Goal: Information Seeking & Learning: Find specific fact

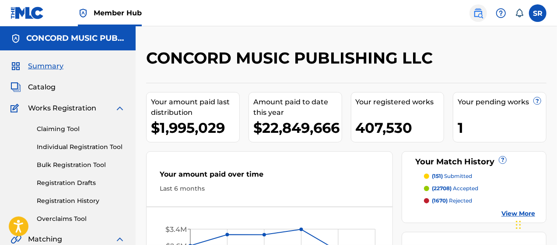
click at [476, 14] on img at bounding box center [478, 13] width 11 height 11
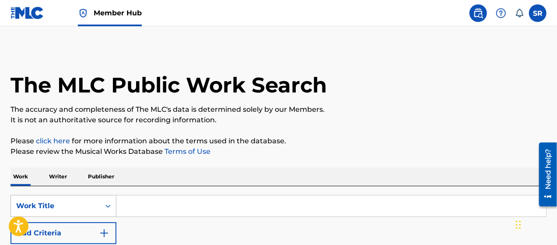
click at [51, 208] on div "Work Title" at bounding box center [55, 205] width 79 height 11
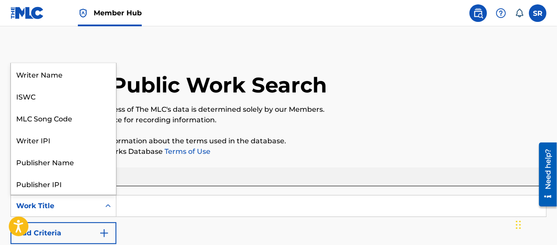
scroll to position [44, 0]
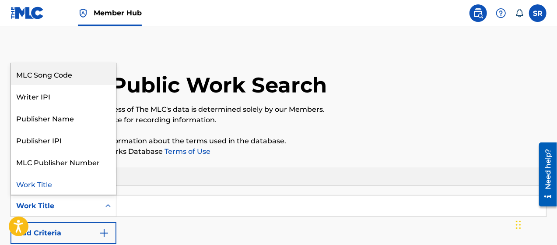
click at [67, 77] on div "MLC Song Code" at bounding box center [63, 74] width 105 height 22
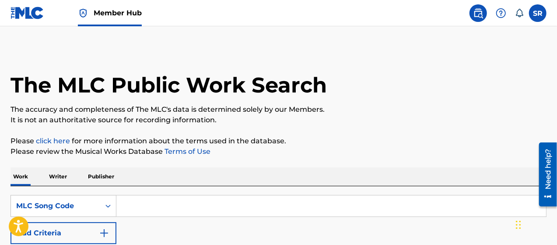
click at [159, 210] on input "Search Form" at bounding box center [331, 205] width 430 height 21
paste input "R1990N"
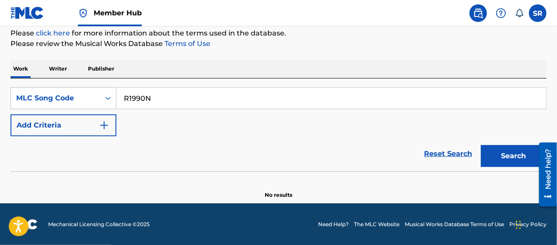
scroll to position [106, 0]
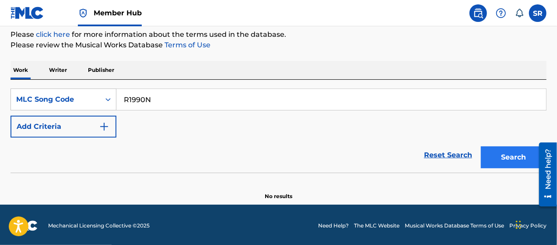
type input "R1990N"
click at [513, 153] on button "Search" at bounding box center [514, 157] width 66 height 22
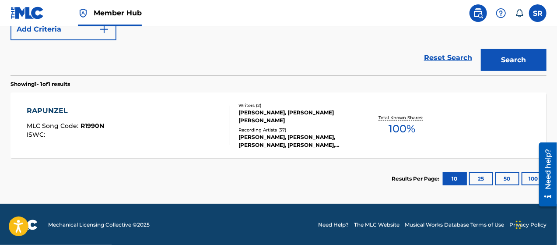
scroll to position [204, 0]
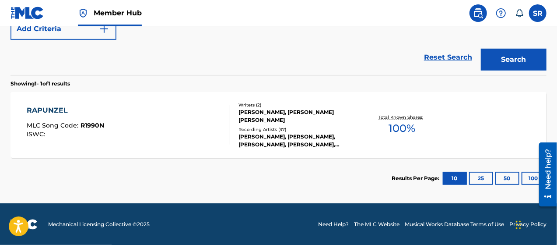
click at [186, 120] on div "RAPUNZEL MLC Song Code : R1990N ISWC :" at bounding box center [129, 124] width 204 height 39
